Goal: Navigation & Orientation: Find specific page/section

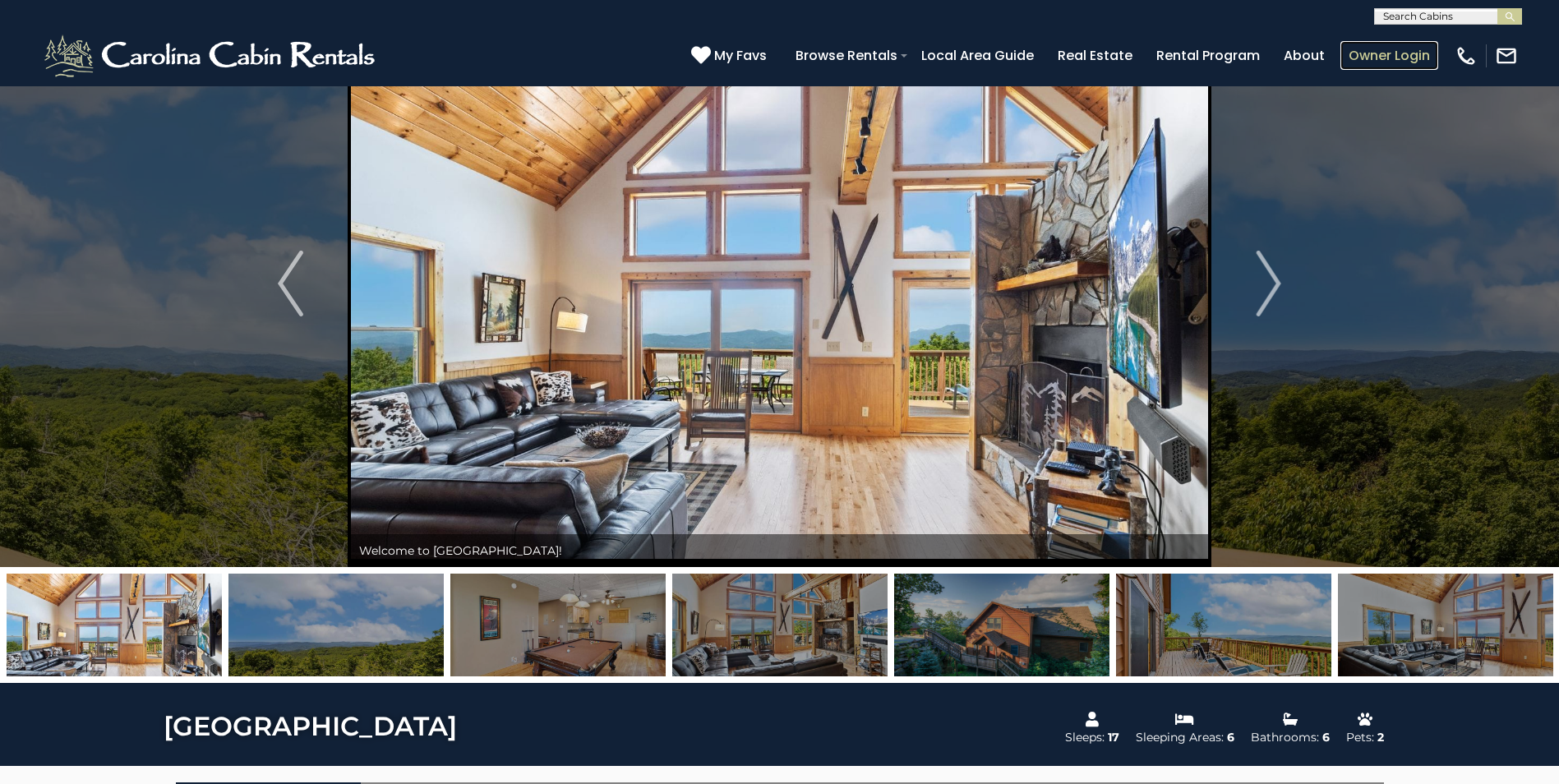
click at [768, 52] on link "Owner Login" at bounding box center [1389, 55] width 98 height 29
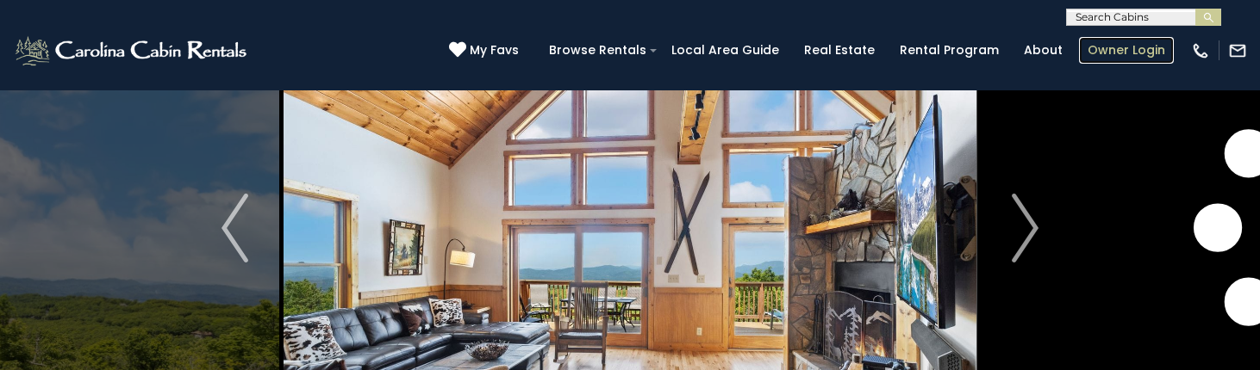
click at [805, 48] on link "Owner Login" at bounding box center [1126, 50] width 95 height 27
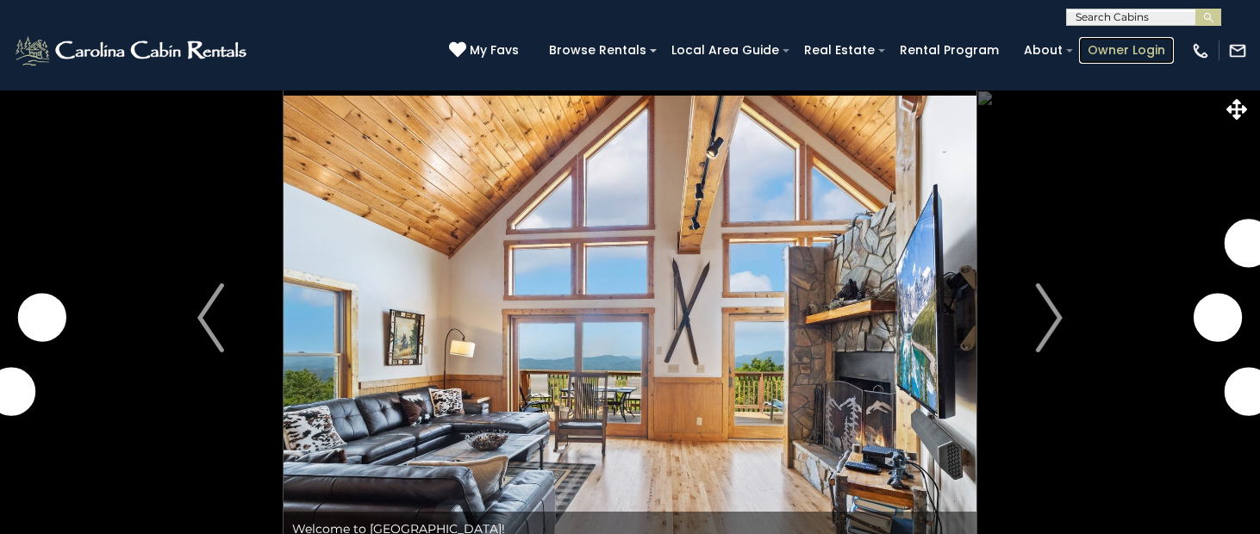
drag, startPoint x: 0, startPoint y: 0, endPoint x: 1125, endPoint y: 45, distance: 1126.1
click at [1125, 45] on link "Owner Login" at bounding box center [1126, 50] width 95 height 27
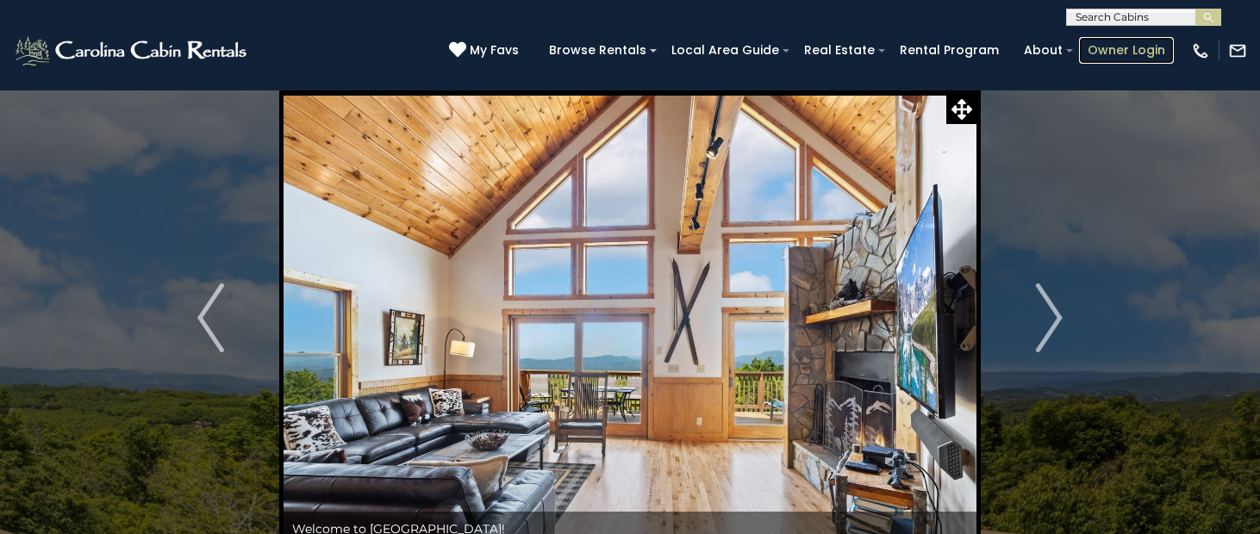
click at [1130, 48] on link "Owner Login" at bounding box center [1126, 50] width 95 height 27
